Goal: Information Seeking & Learning: Learn about a topic

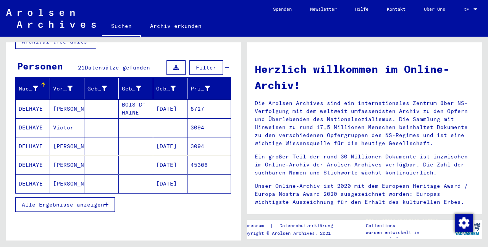
scroll to position [76, 0]
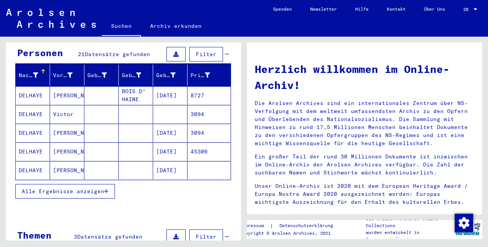
click at [190, 86] on mat-cell "8727" at bounding box center [209, 95] width 43 height 18
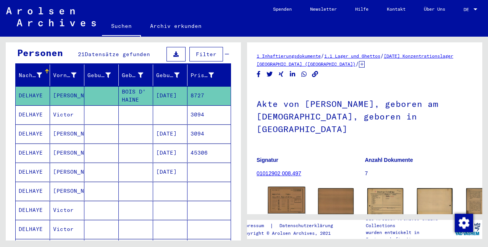
click at [282, 187] on img at bounding box center [286, 200] width 37 height 27
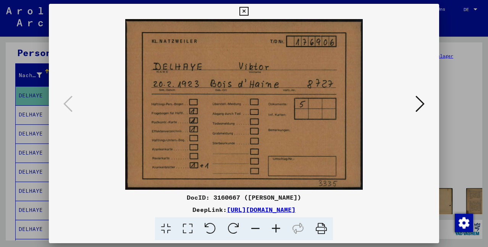
click at [243, 10] on icon at bounding box center [243, 11] width 9 height 9
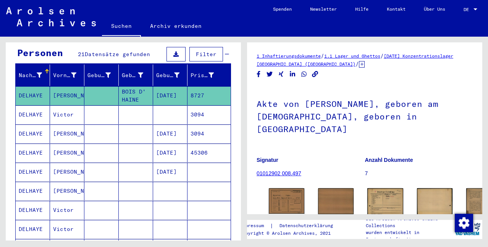
click at [193, 106] on mat-cell "3094" at bounding box center [209, 114] width 43 height 19
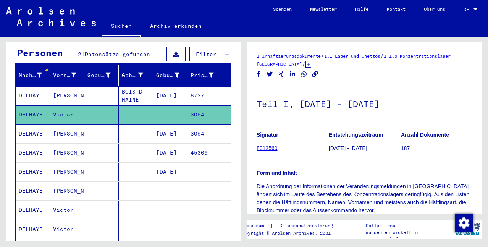
click at [194, 126] on mat-cell "3094" at bounding box center [209, 134] width 43 height 19
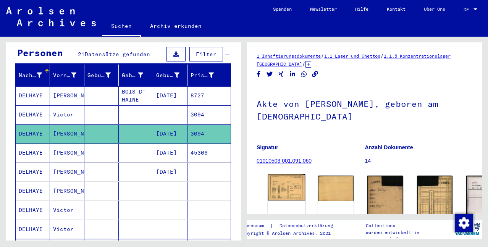
click at [282, 180] on img at bounding box center [286, 187] width 37 height 26
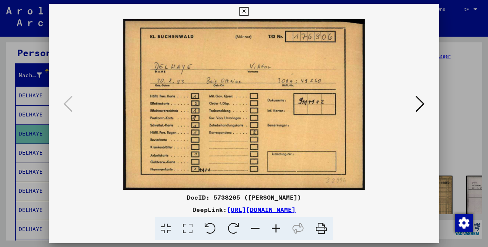
click at [417, 103] on icon at bounding box center [420, 104] width 9 height 18
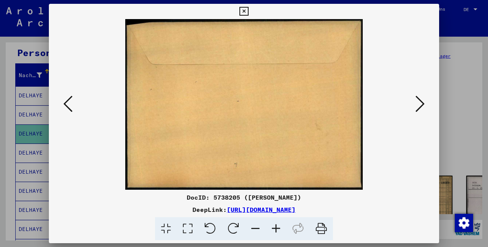
click at [249, 9] on button at bounding box center [243, 11] width 13 height 15
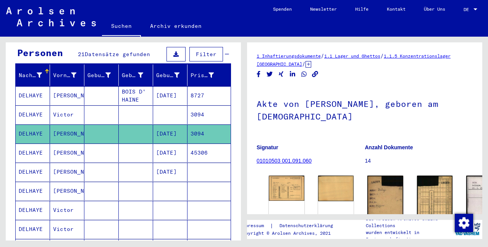
click at [196, 144] on mat-cell "45306" at bounding box center [209, 153] width 43 height 19
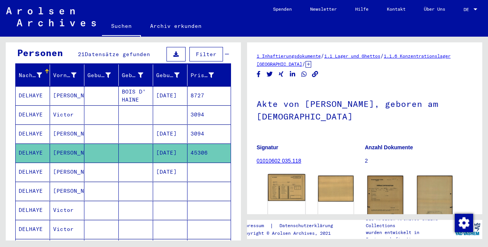
click at [293, 193] on img at bounding box center [286, 187] width 37 height 27
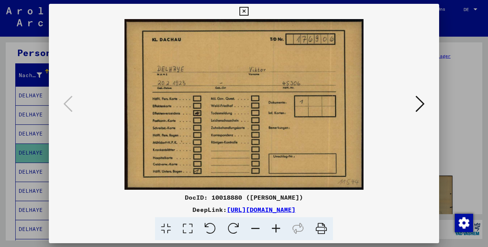
click at [421, 106] on icon at bounding box center [420, 104] width 9 height 18
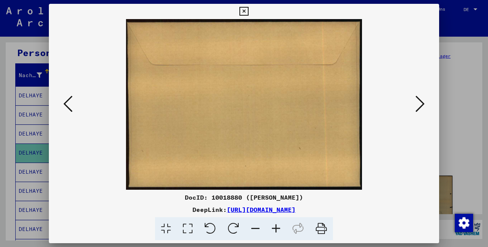
click at [416, 100] on icon at bounding box center [420, 104] width 9 height 18
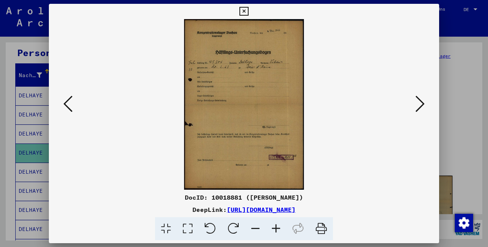
click at [417, 100] on icon at bounding box center [420, 104] width 9 height 18
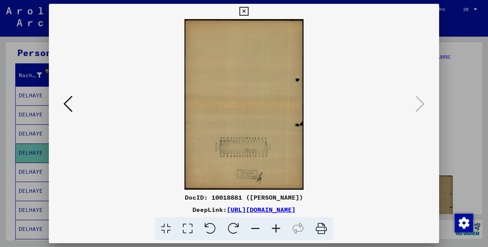
click at [460, 133] on div at bounding box center [244, 123] width 488 height 247
